Goal: Task Accomplishment & Management: Complete application form

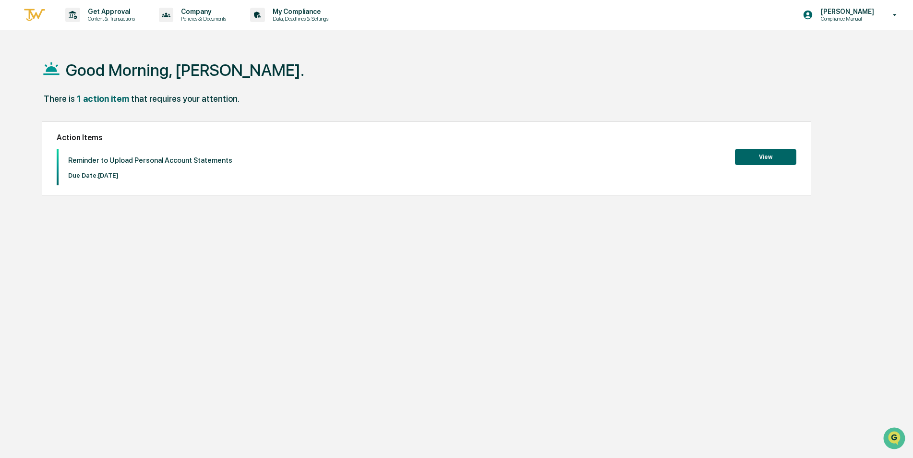
click at [762, 157] on button "View" at bounding box center [765, 157] width 61 height 16
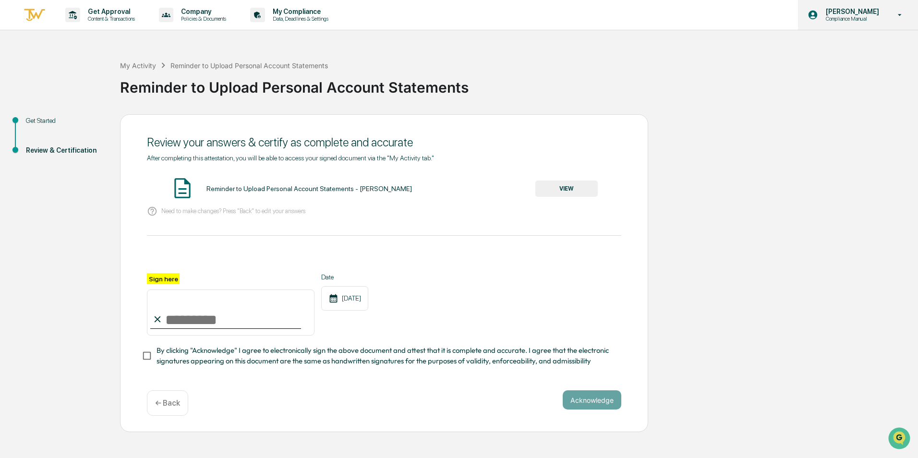
click at [894, 13] on icon at bounding box center [899, 15] width 17 height 9
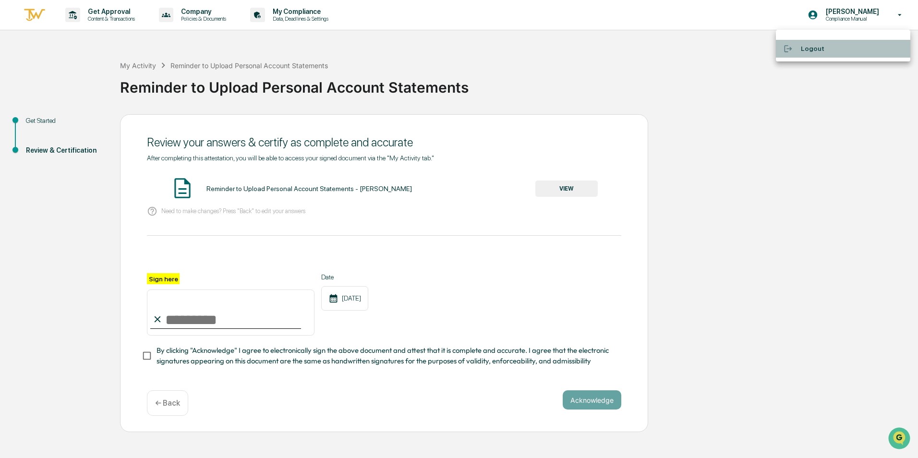
click at [823, 44] on li "Logout" at bounding box center [842, 49] width 134 height 18
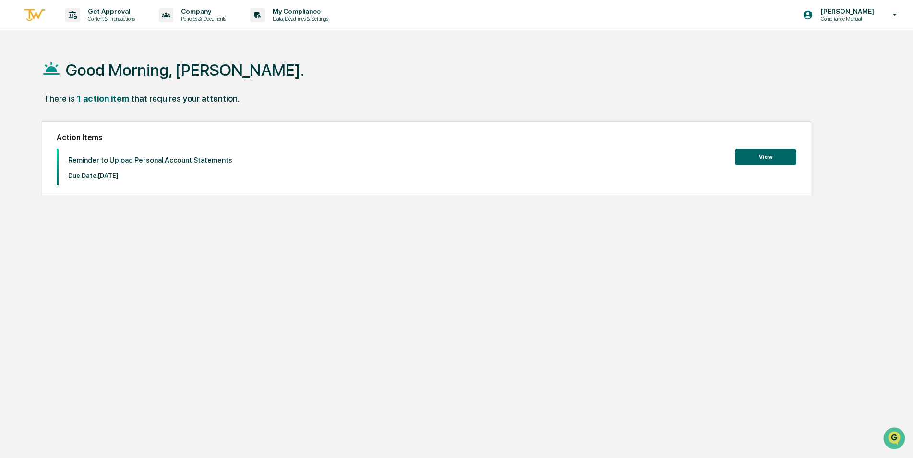
click at [768, 155] on button "View" at bounding box center [765, 157] width 61 height 16
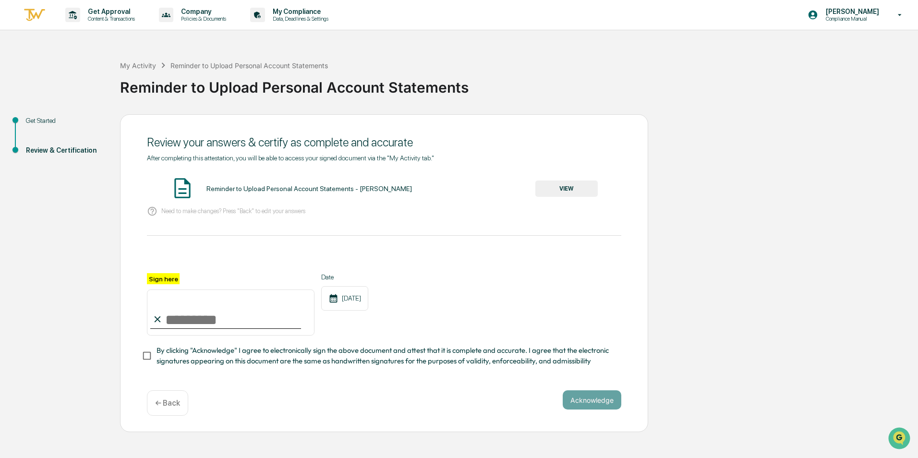
click at [180, 191] on img at bounding box center [182, 188] width 24 height 24
click at [763, 260] on div "Get Started Review & Certification Review your answers & certify as complete an…" at bounding box center [459, 273] width 908 height 318
click at [180, 313] on input "Sign here" at bounding box center [230, 312] width 167 height 46
click at [489, 287] on div "Sign here Date 10/09/2025" at bounding box center [384, 304] width 474 height 62
click at [180, 321] on input "Sign here" at bounding box center [230, 312] width 167 height 46
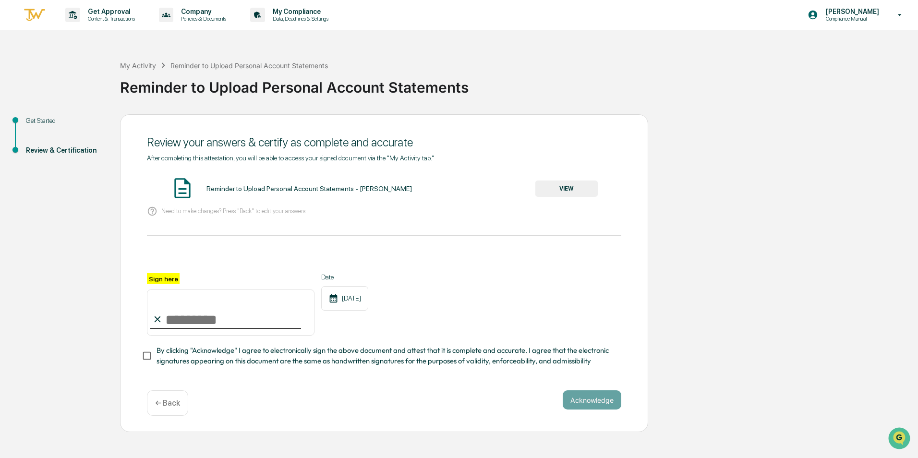
type input "**********"
click at [141, 360] on div "**********" at bounding box center [384, 273] width 528 height 318
click at [563, 189] on button "VIEW" at bounding box center [566, 188] width 62 height 16
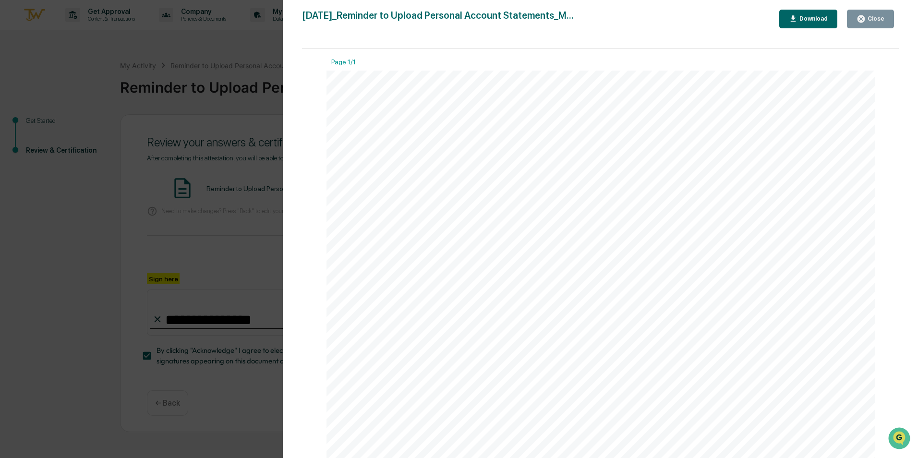
click at [877, 18] on div "Close" at bounding box center [874, 18] width 19 height 7
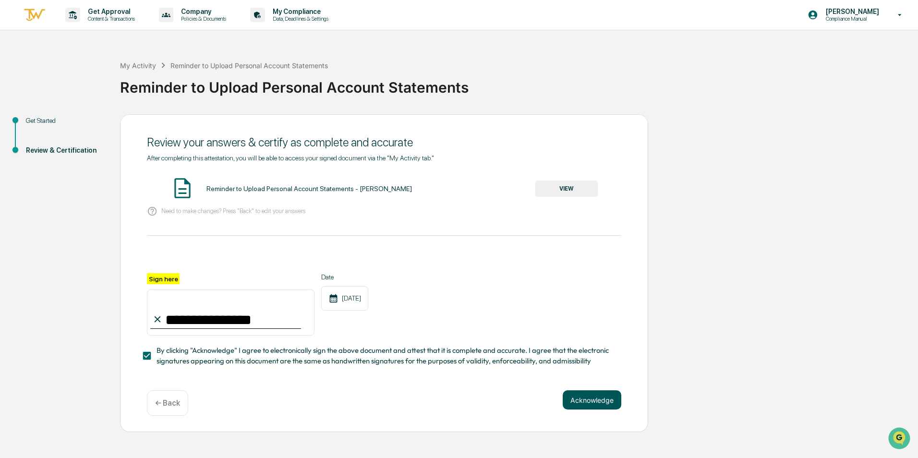
click at [596, 400] on button "Acknowledge" at bounding box center [591, 399] width 59 height 19
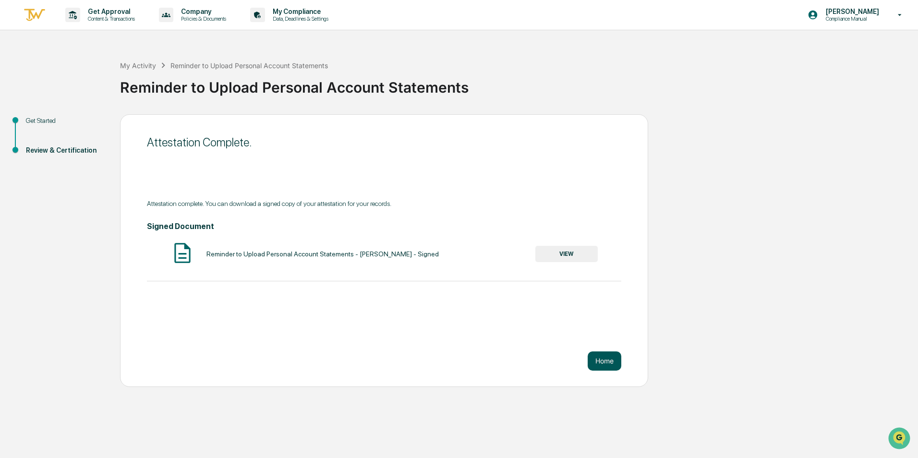
click at [608, 363] on button "Home" at bounding box center [604, 360] width 34 height 19
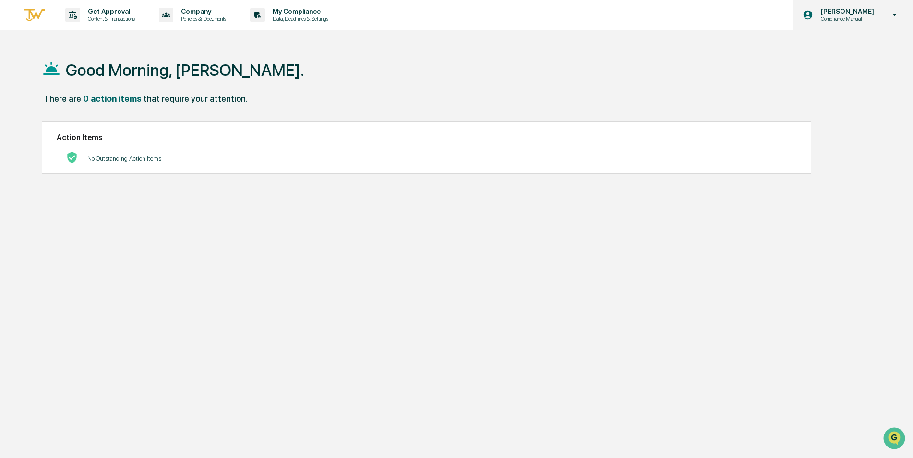
click at [843, 13] on p "[PERSON_NAME]" at bounding box center [846, 12] width 66 height 8
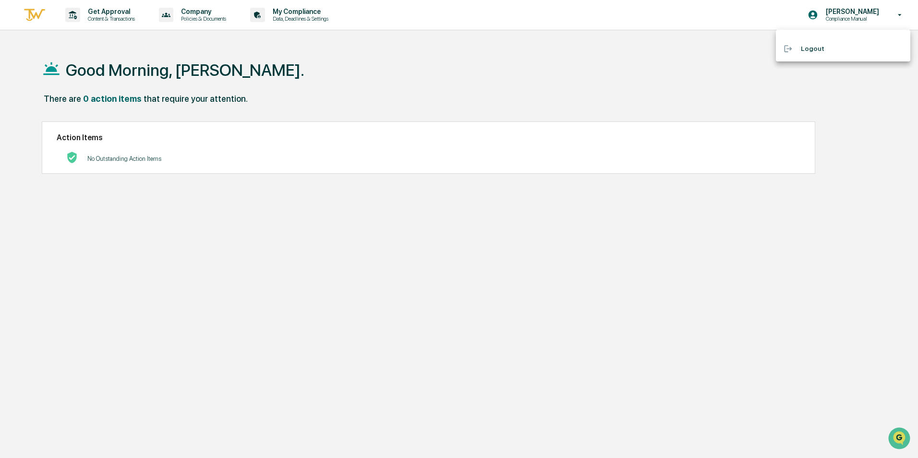
click at [194, 290] on div at bounding box center [459, 229] width 918 height 458
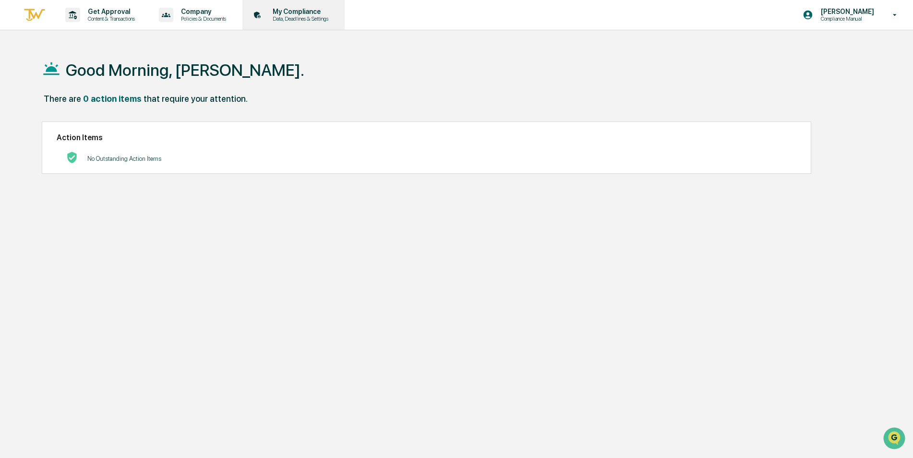
click at [303, 13] on p "My Compliance" at bounding box center [299, 12] width 68 height 8
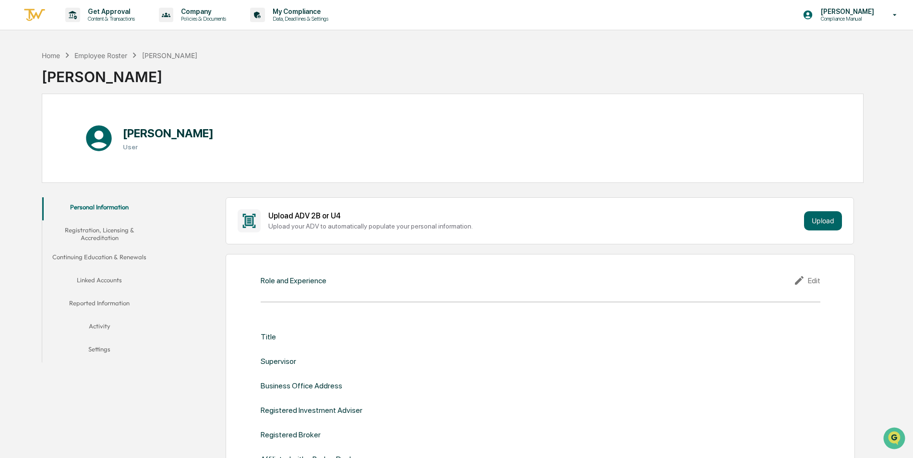
click at [105, 280] on button "Linked Accounts" at bounding box center [99, 281] width 115 height 23
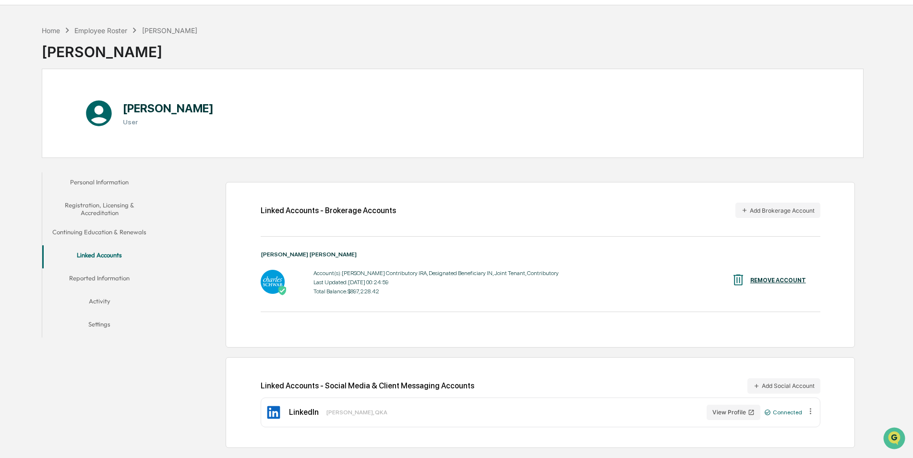
scroll to position [46, 0]
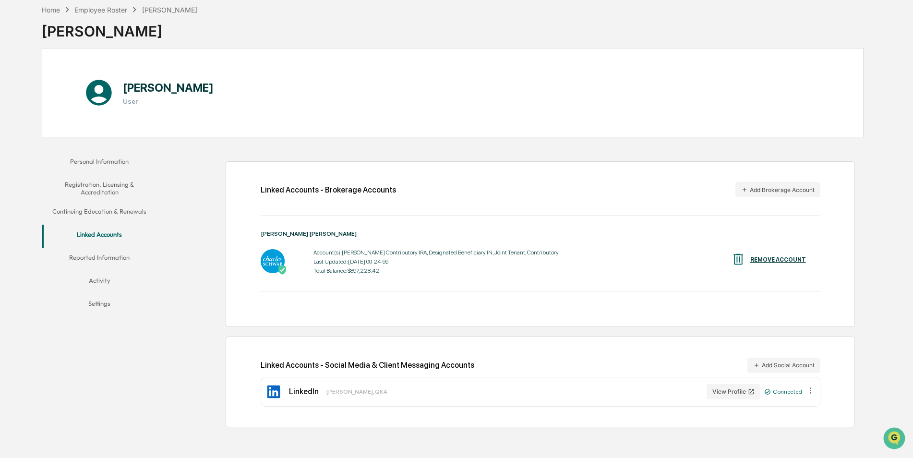
click at [652, 17] on div "Home Employee Roster Melanie Strojny Melanie Strojny" at bounding box center [453, 24] width 822 height 48
